Goal: Check status: Check status

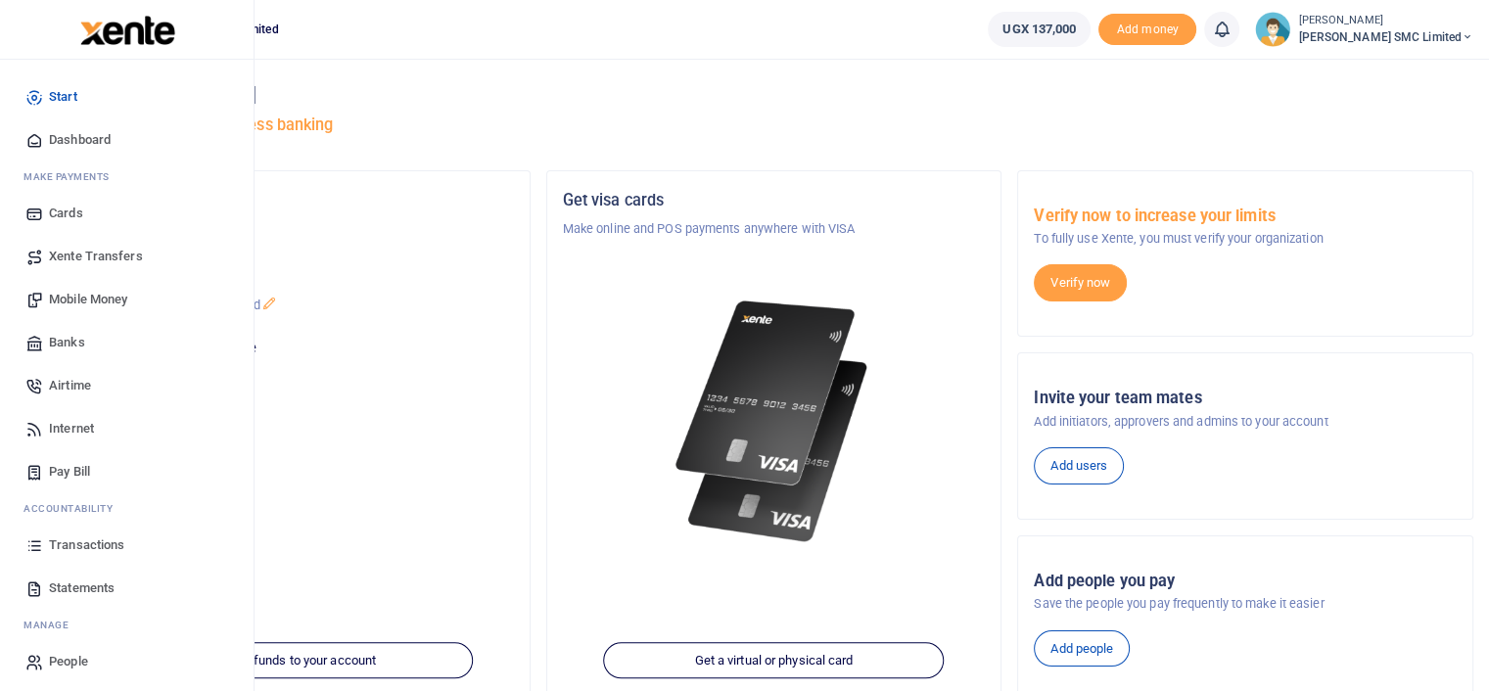
click at [86, 538] on span "Transactions" at bounding box center [86, 546] width 75 height 20
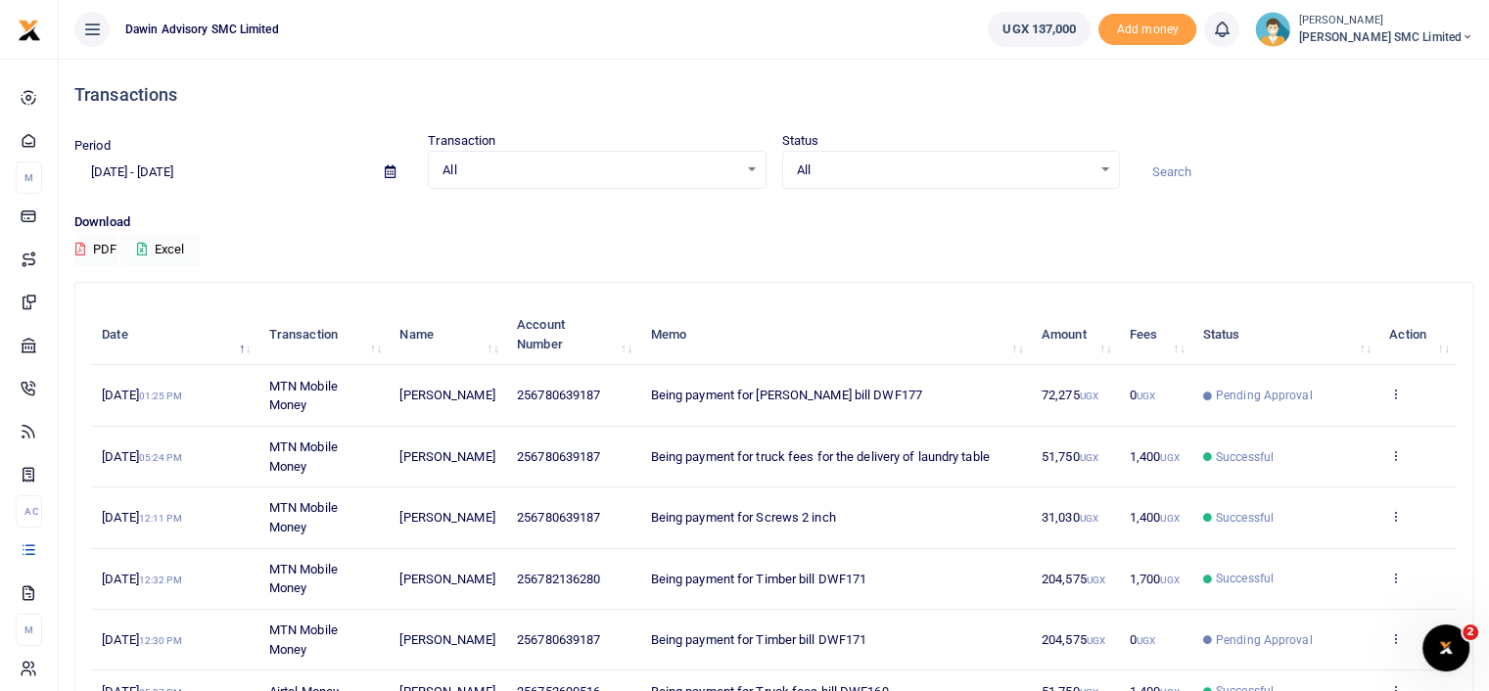
click at [1393, 502] on td "View details Send again" at bounding box center [1418, 518] width 78 height 61
click at [1386, 510] on td "View details Send again" at bounding box center [1418, 518] width 78 height 61
click at [1398, 514] on icon at bounding box center [1395, 516] width 13 height 14
click at [1308, 547] on link "View details" at bounding box center [1323, 548] width 155 height 27
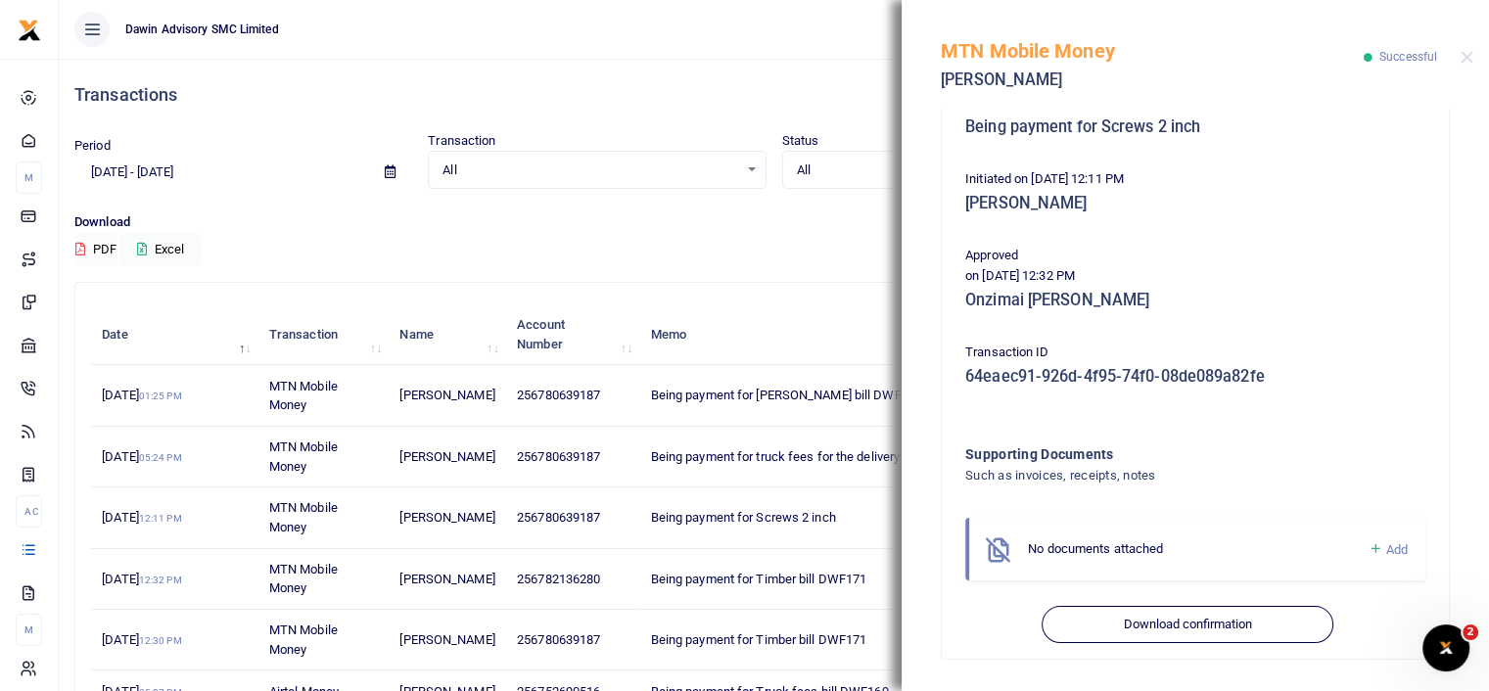
scroll to position [426, 0]
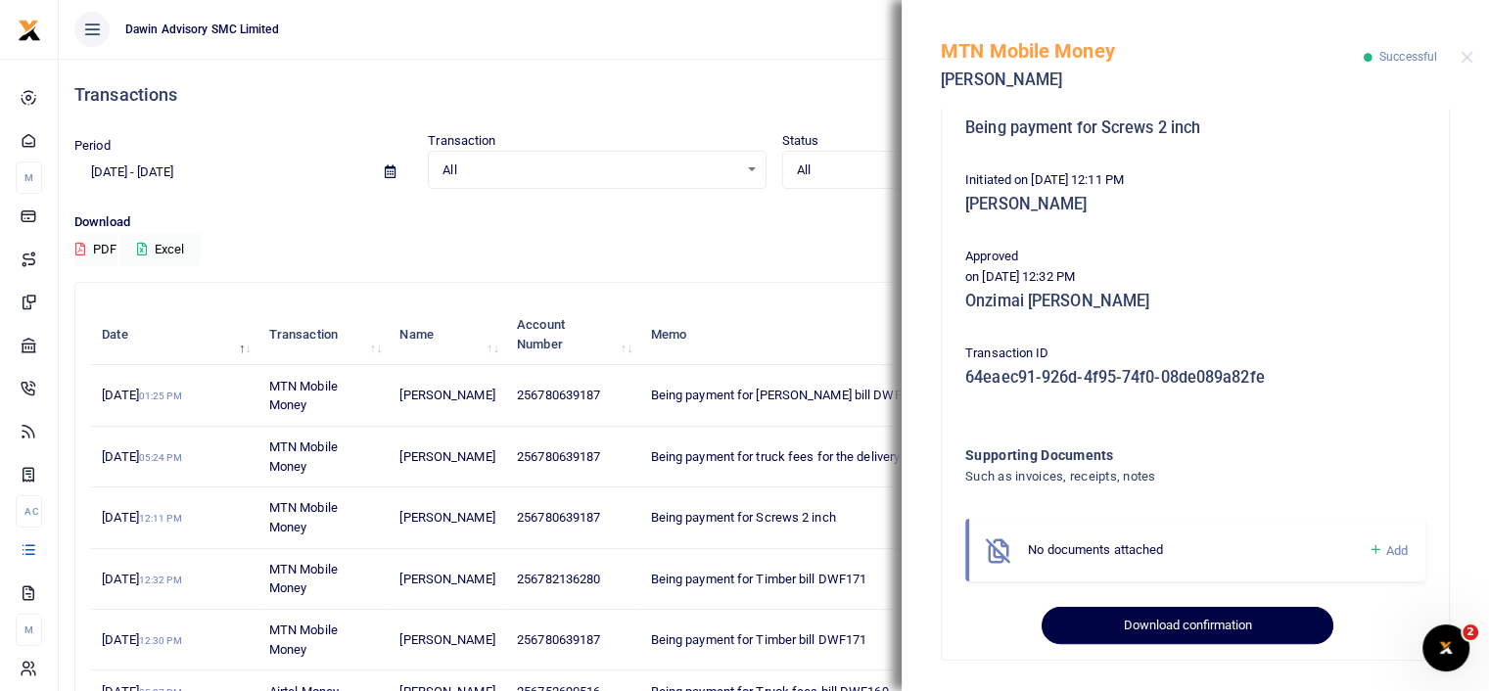
click at [1191, 611] on button "Download confirmation" at bounding box center [1187, 625] width 291 height 37
click at [1162, 612] on button "Download confirmation" at bounding box center [1187, 625] width 291 height 37
